Goal: Book appointment/travel/reservation

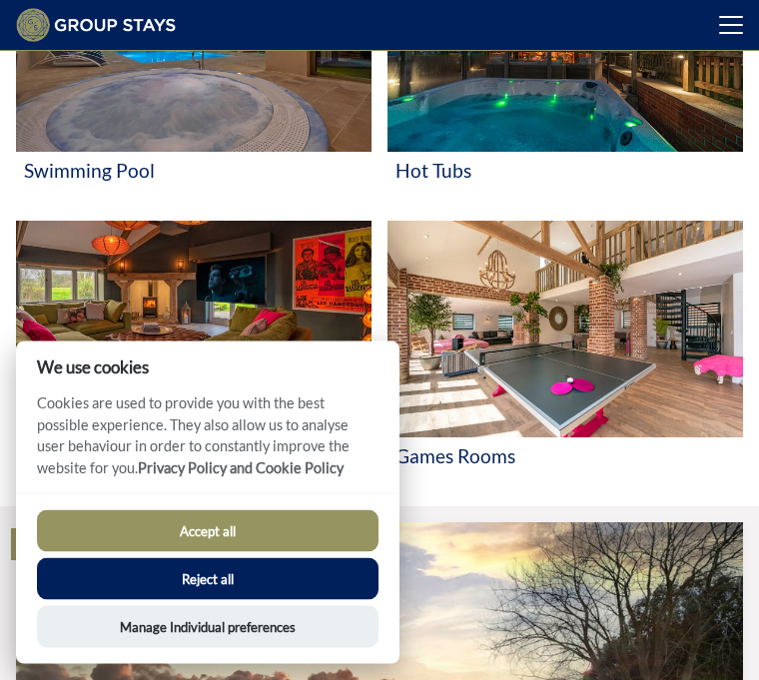
scroll to position [667, 0]
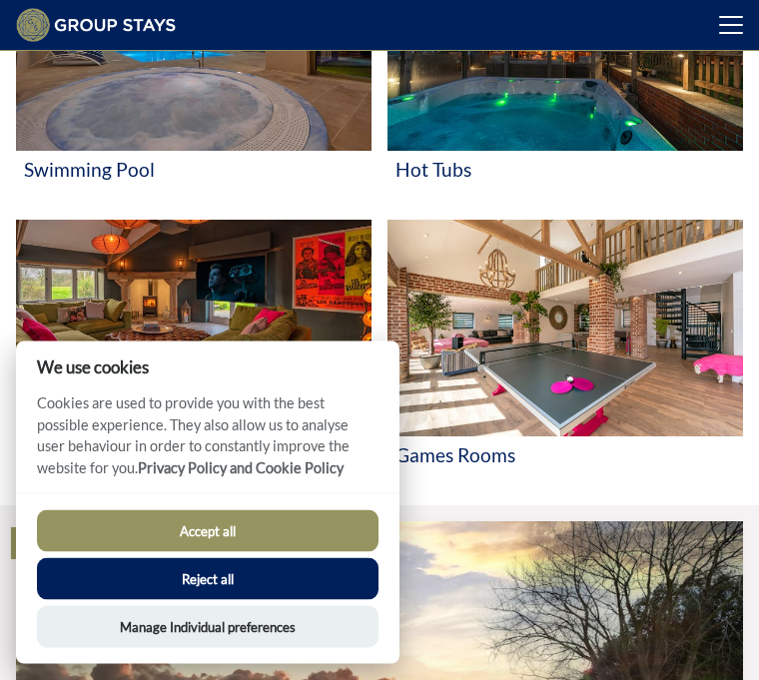
click at [270, 553] on button "Accept all" at bounding box center [208, 532] width 342 height 42
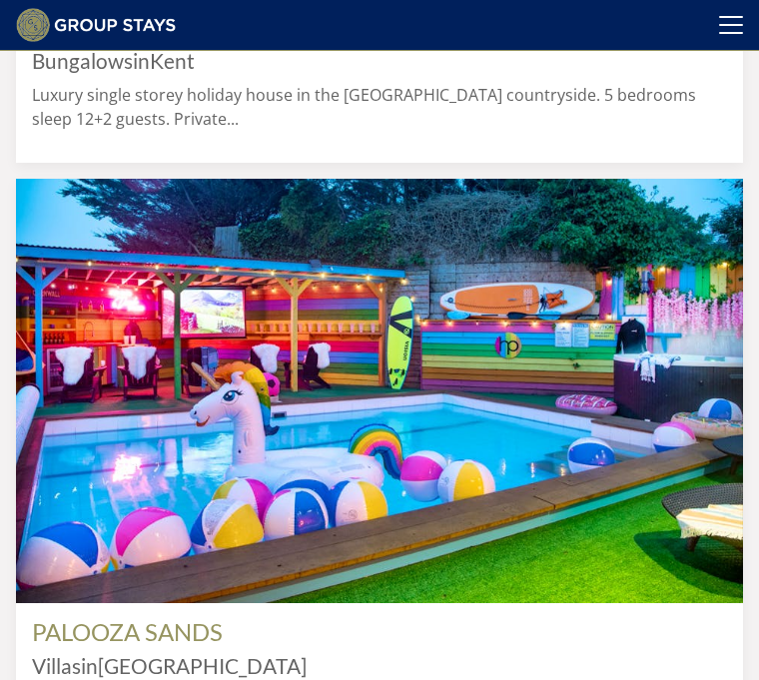
scroll to position [1588, 0]
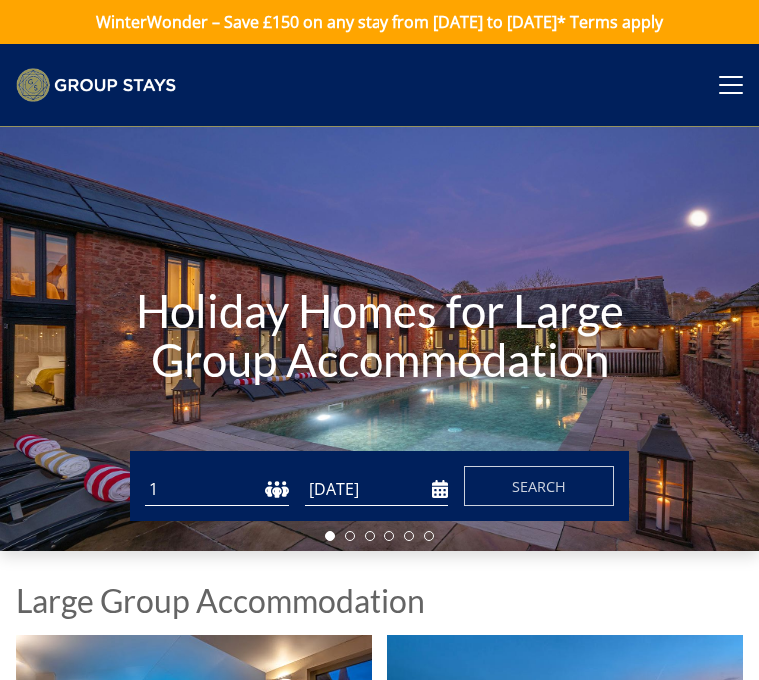
click at [221, 492] on select "1 2 3 4 5 6 7 8 9 10 11 12 13 14 15 16 17 18 19 20 21 22 23 24 25 26 27 28 29 3…" at bounding box center [217, 490] width 144 height 33
select select "10"
click at [423, 497] on input "[DATE]" at bounding box center [377, 490] width 144 height 33
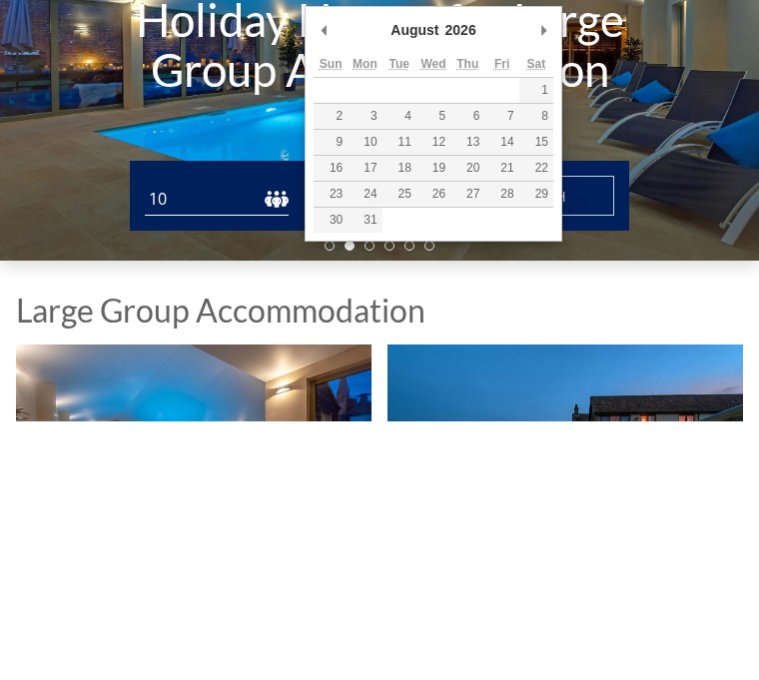
scroll to position [259, 0]
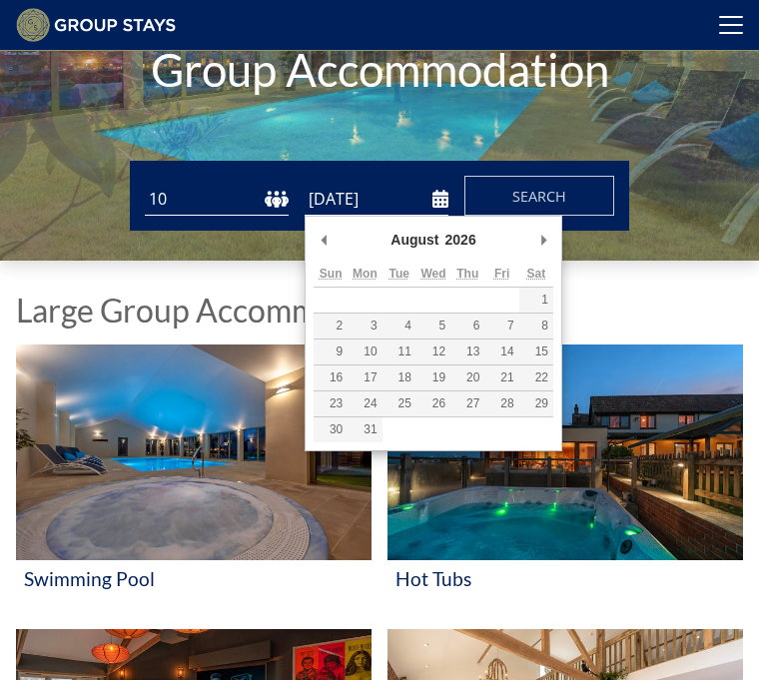
click at [550, 199] on span "Search" at bounding box center [540, 196] width 54 height 19
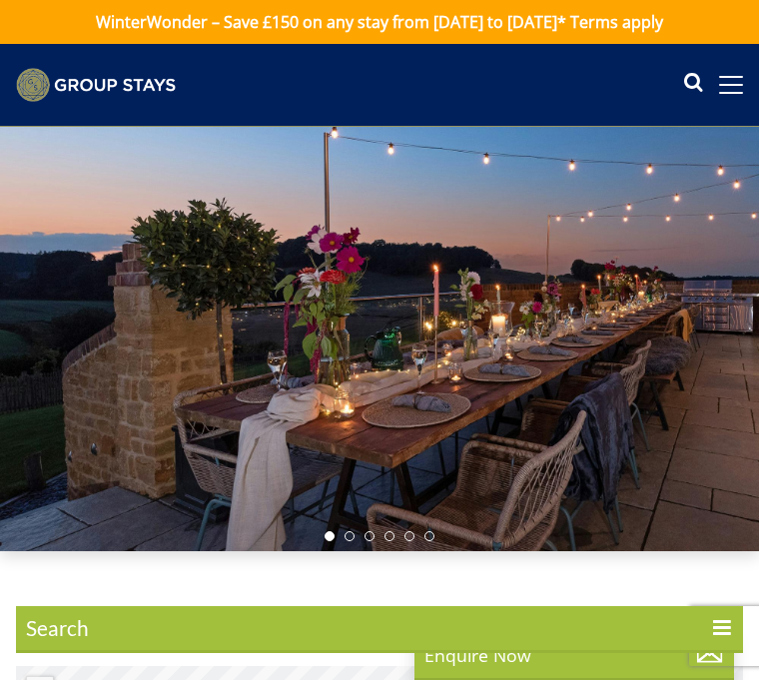
click at [256, 629] on span "Search" at bounding box center [379, 630] width 727 height 48
click at [0, 0] on input "Search" at bounding box center [0, 0] width 0 height 0
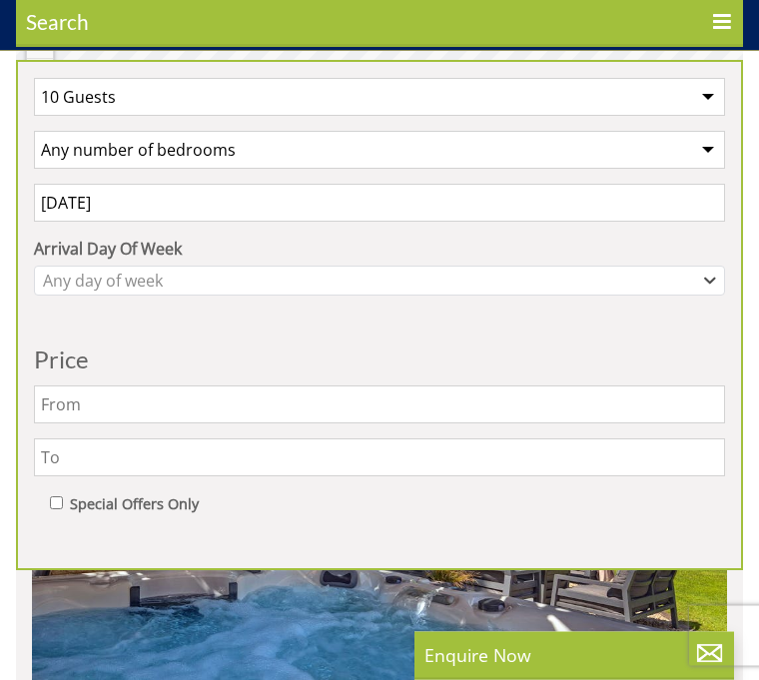
scroll to position [612, 0]
click at [705, 149] on select "Any number of bedrooms 4 Bedrooms 5 Bedrooms 6 Bedrooms 7 Bedrooms 8 Bedrooms 9…" at bounding box center [379, 150] width 691 height 38
select select "5"
click at [708, 465] on input "text" at bounding box center [379, 458] width 691 height 38
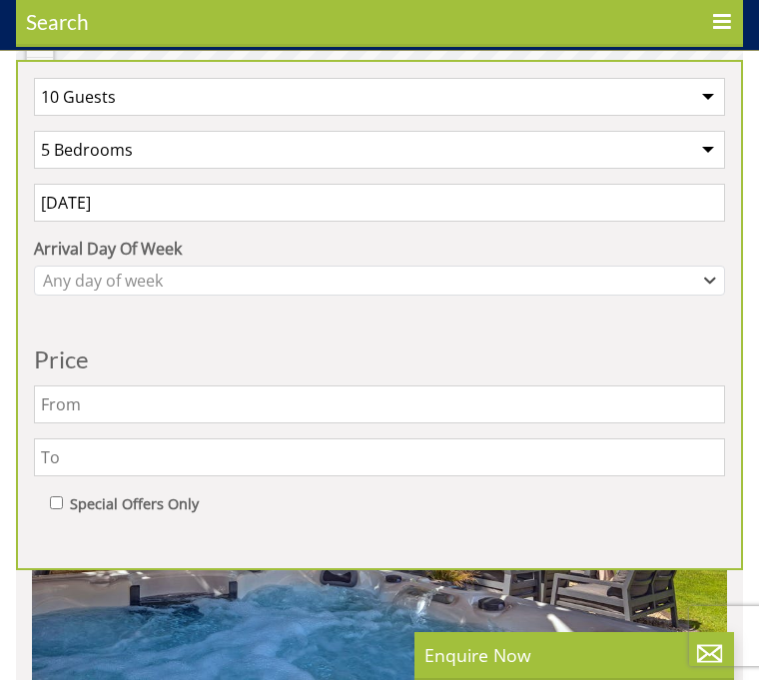
scroll to position [612, 0]
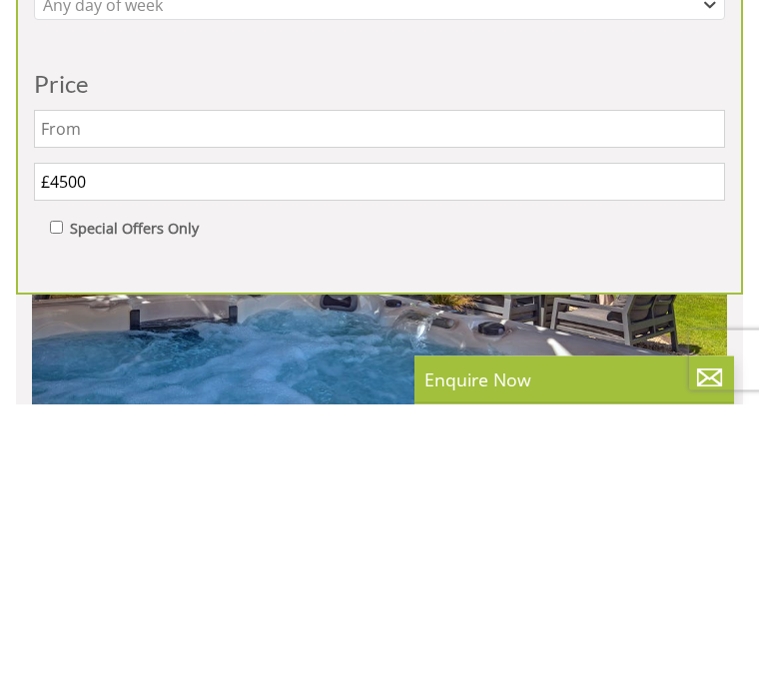
type input "£4500"
click at [380, 652] on button "Update" at bounding box center [379, 666] width 691 height 28
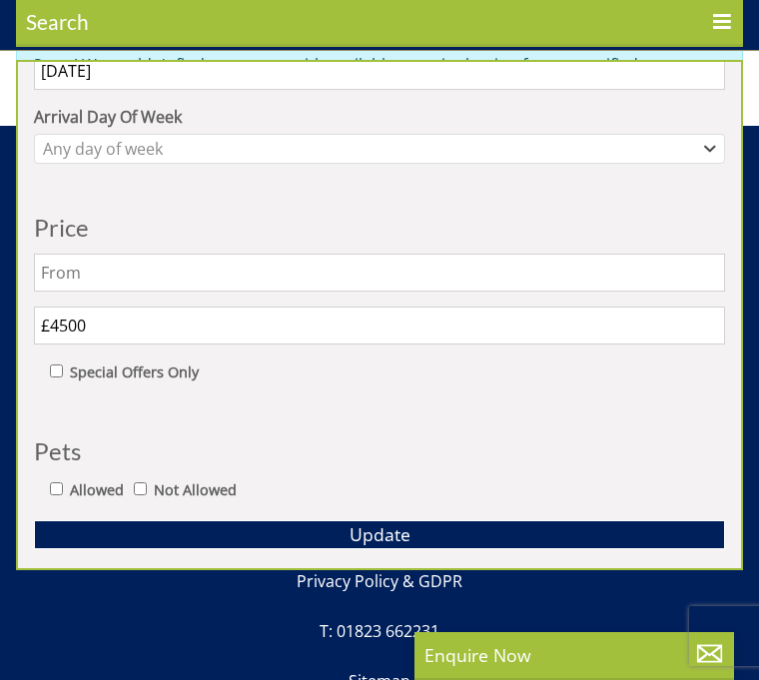
scroll to position [130, 0]
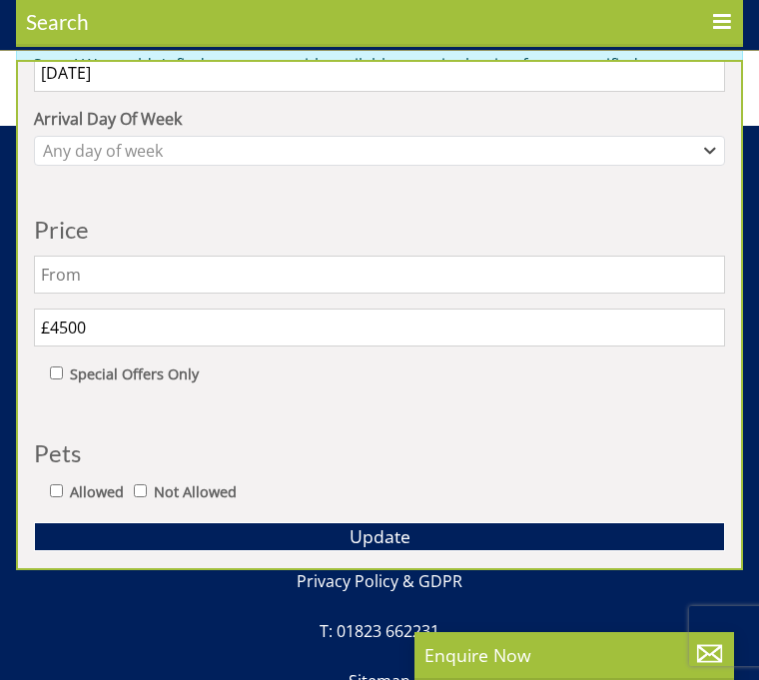
click at [391, 536] on span "Update" at bounding box center [380, 537] width 61 height 24
click at [490, 679] on div "Enquire Now" at bounding box center [575, 656] width 320 height 48
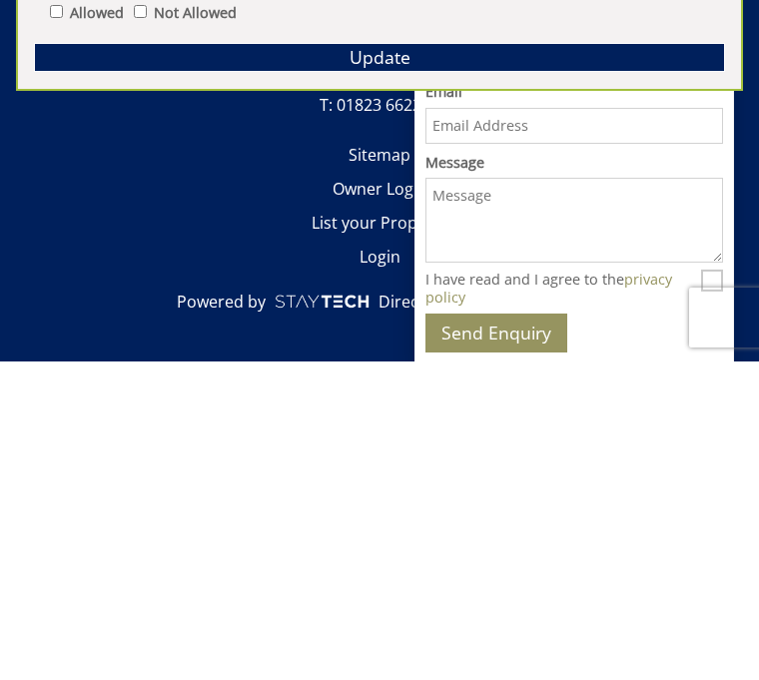
scroll to position [0, 0]
click at [496, 632] on button "Send Enquiry" at bounding box center [497, 651] width 142 height 39
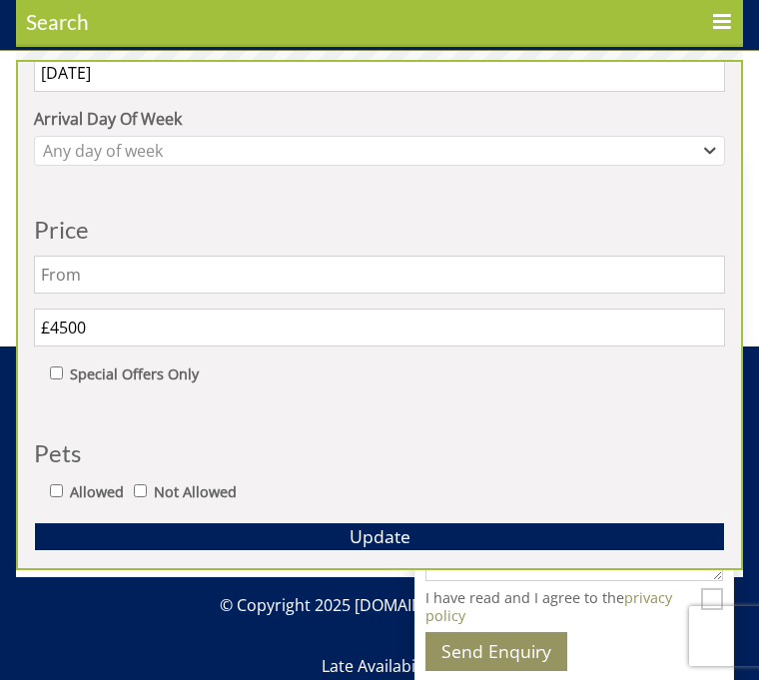
scroll to position [667, 0]
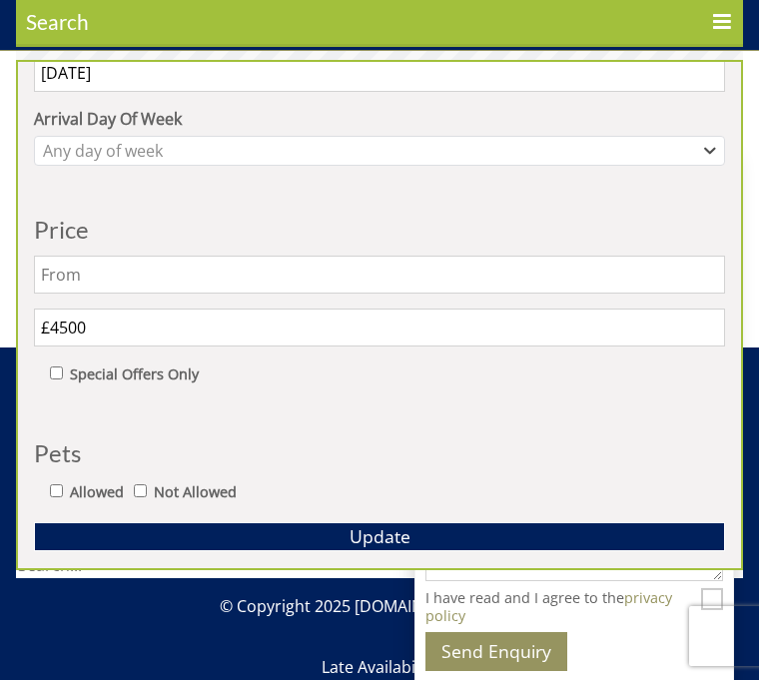
click at [716, 16] on icon at bounding box center [722, 24] width 21 height 24
click at [0, 0] on input "Search" at bounding box center [0, 0] width 0 height 0
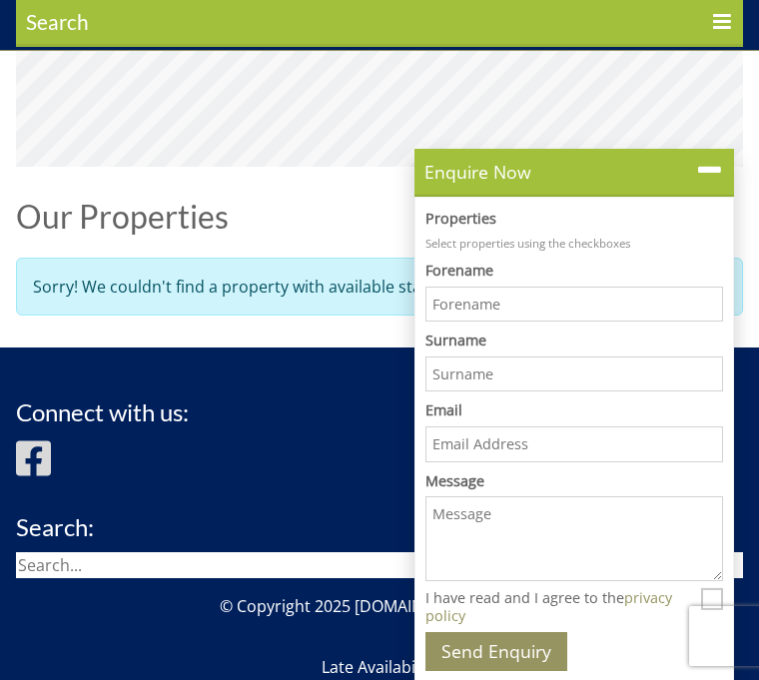
click at [295, 493] on div "Connect with us: Search:" at bounding box center [379, 489] width 727 height 179
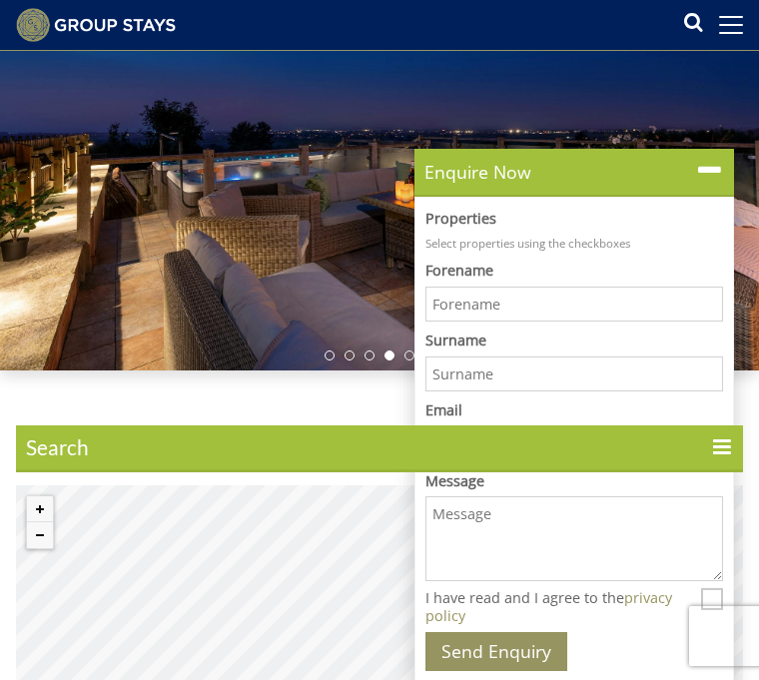
scroll to position [0, 0]
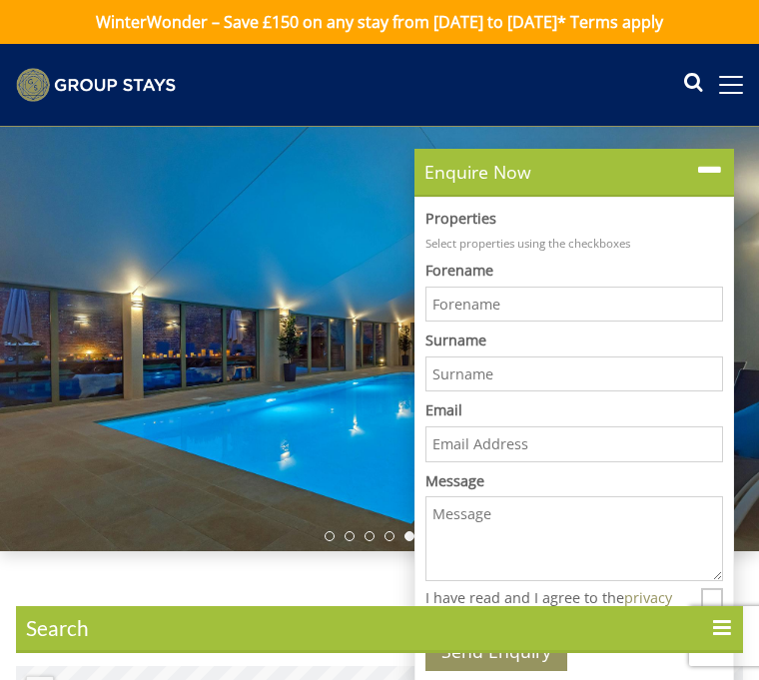
select select "10"
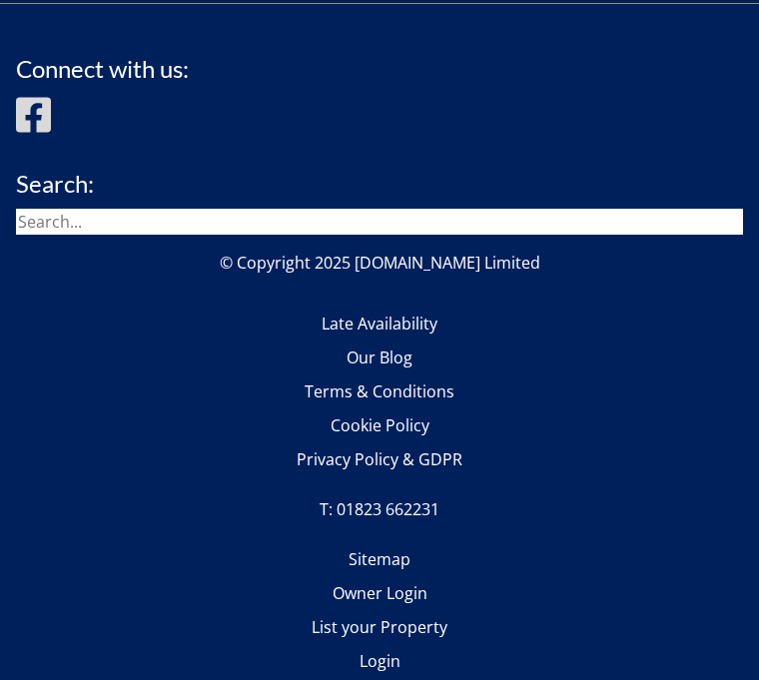
scroll to position [2631, 0]
